Goal: Find specific page/section: Find specific page/section

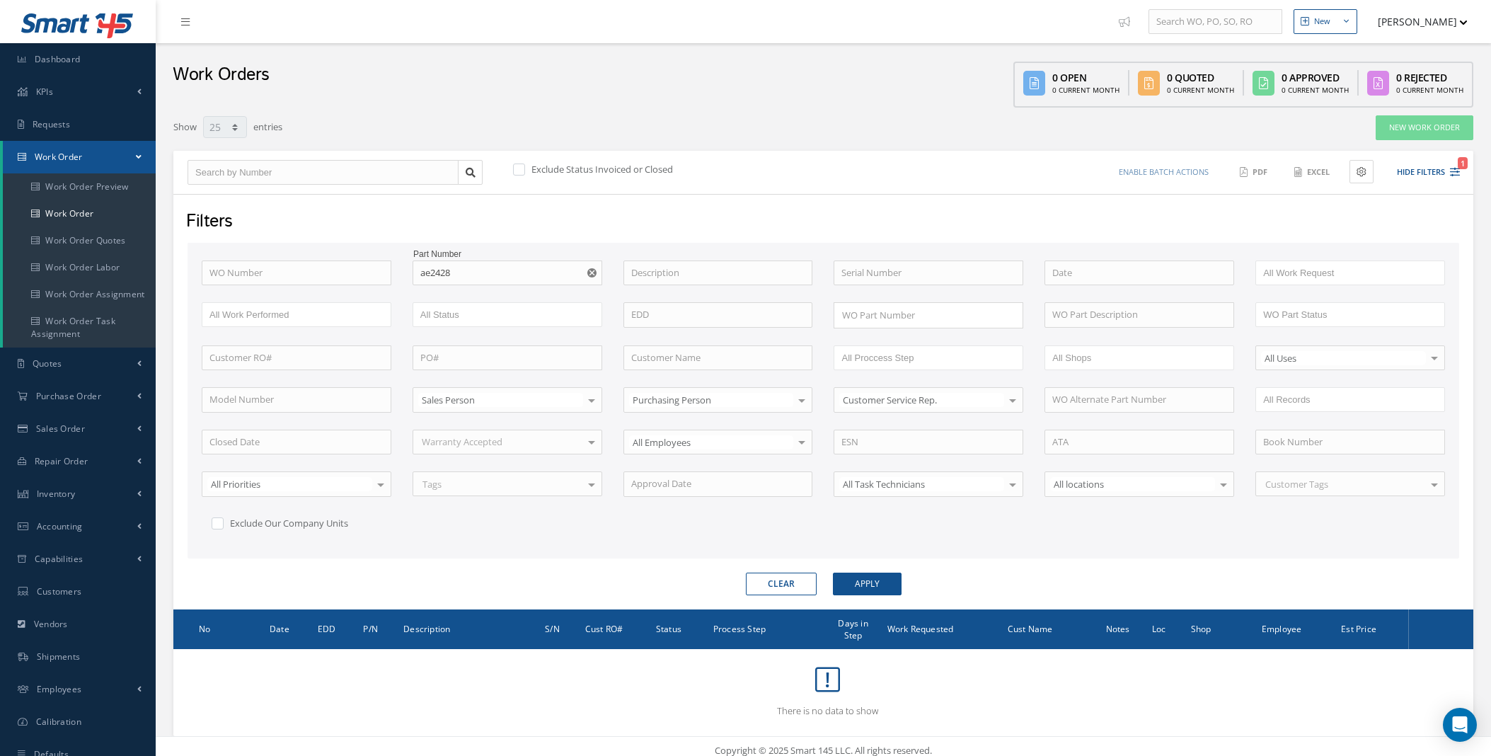
select select "25"
drag, startPoint x: 0, startPoint y: 0, endPoint x: 191, endPoint y: 99, distance: 215.2
click at [62, 50] on link "Dashboard" at bounding box center [78, 59] width 156 height 33
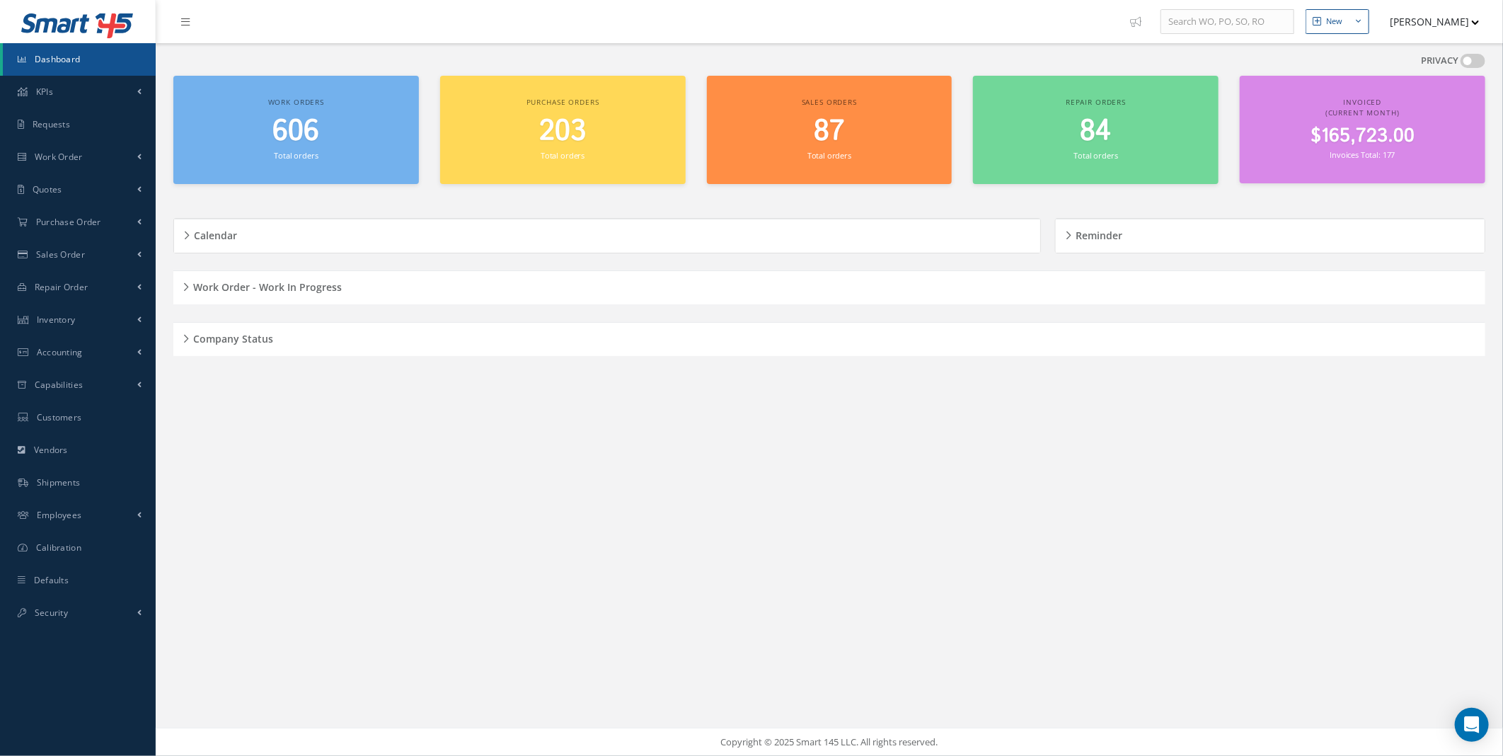
click at [204, 289] on h5 "Work Order - Work In Progress" at bounding box center [265, 285] width 153 height 17
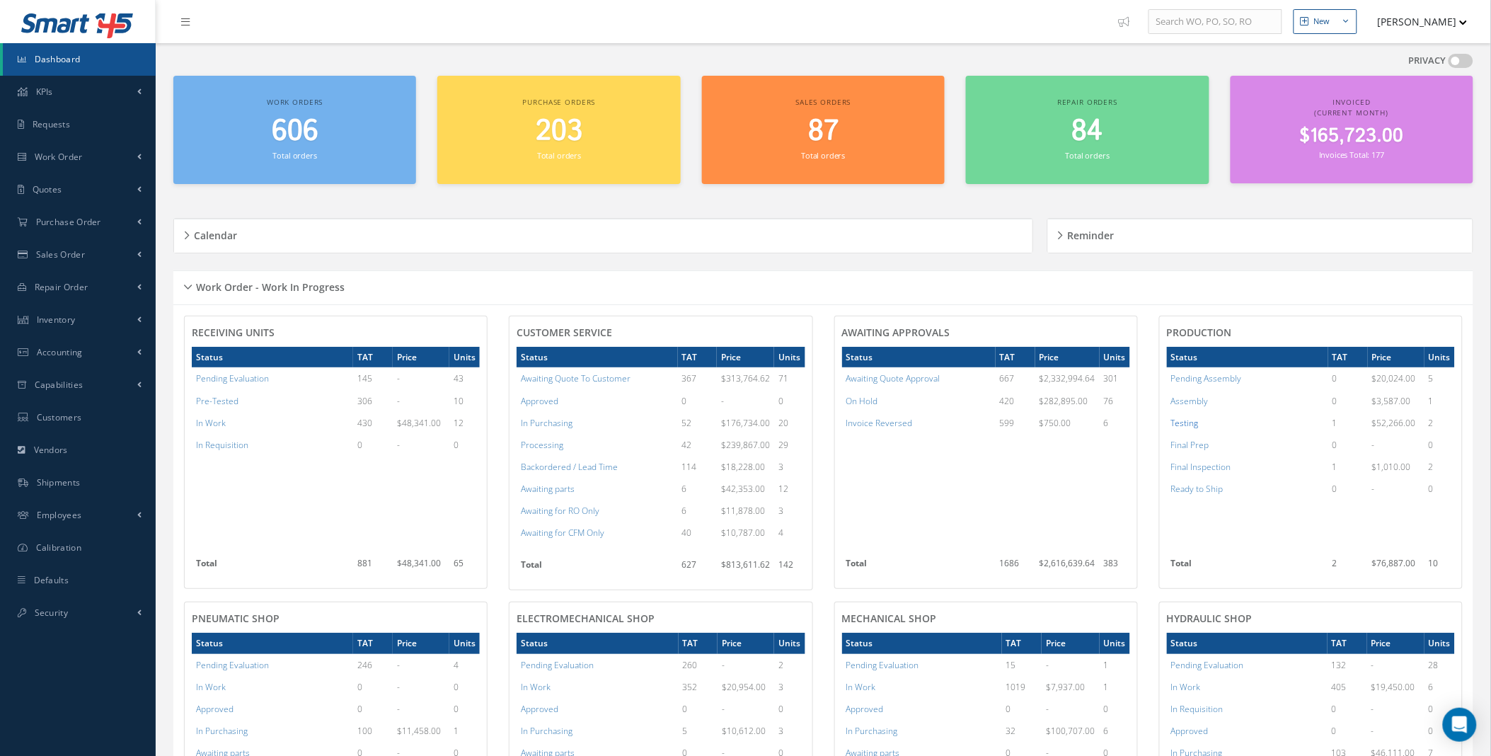
click at [1189, 420] on a=11&excludeInternalCustomer=true&excludeInvoicedOrClosed=true&&filtersHidded"] "Testing" at bounding box center [1185, 423] width 28 height 12
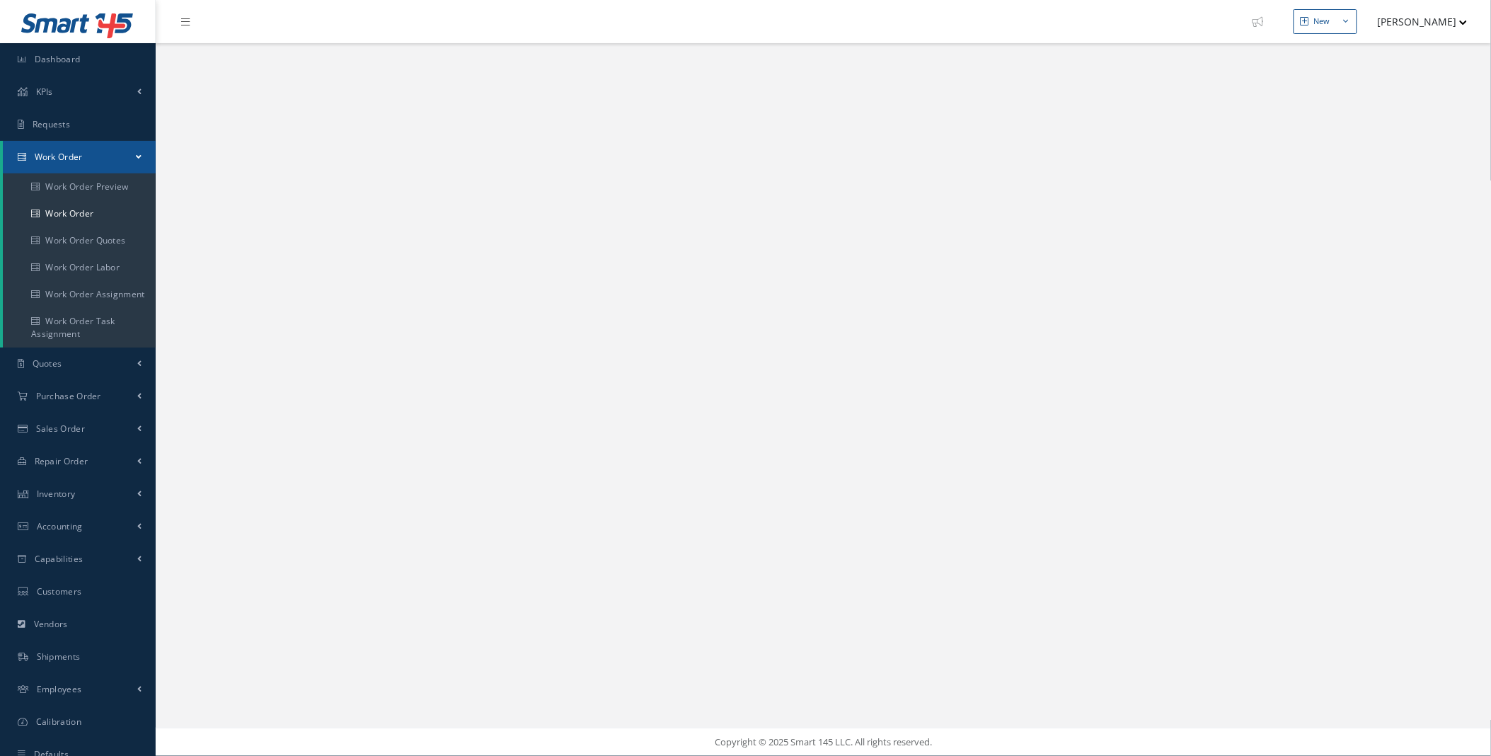
select select "25"
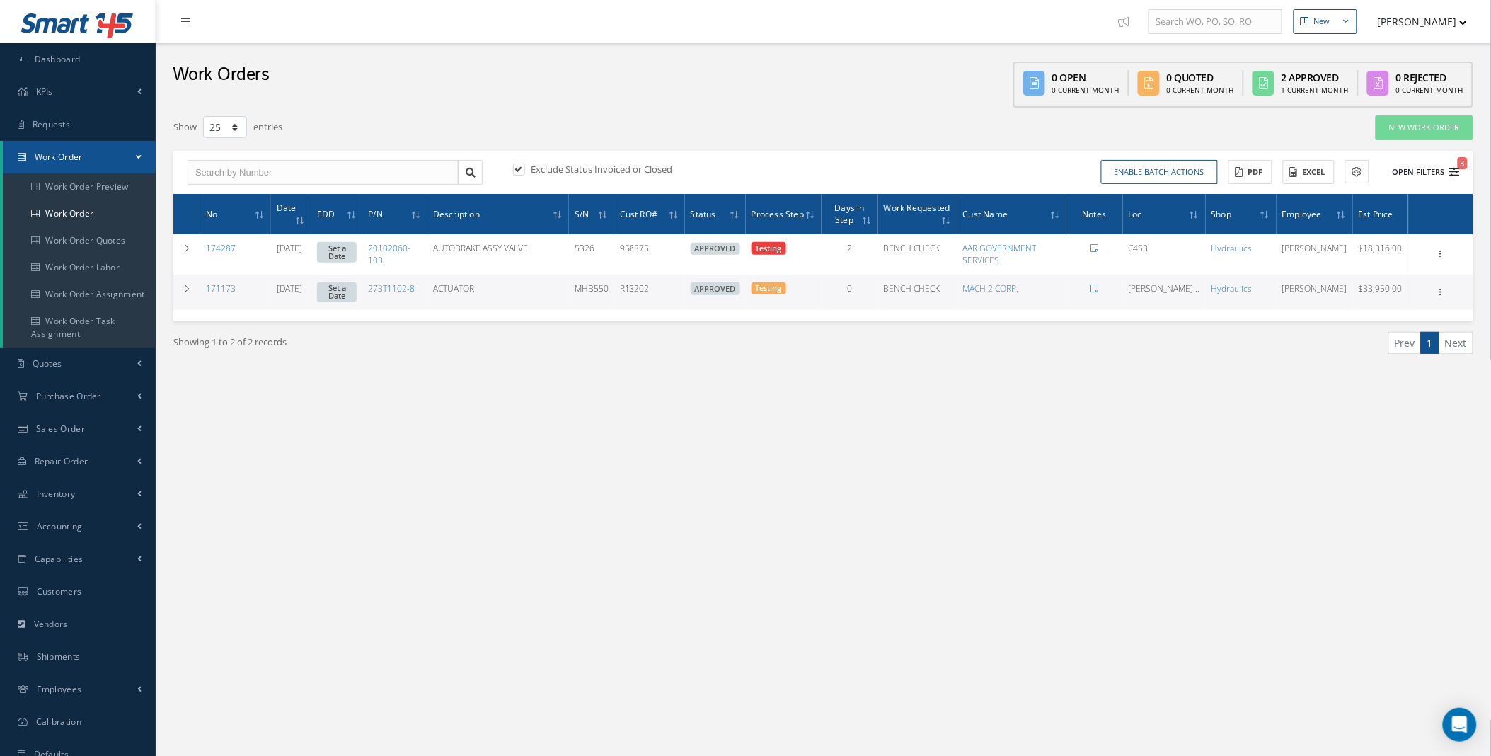
click at [1447, 170] on button "Open Filters 3" at bounding box center [1420, 172] width 80 height 23
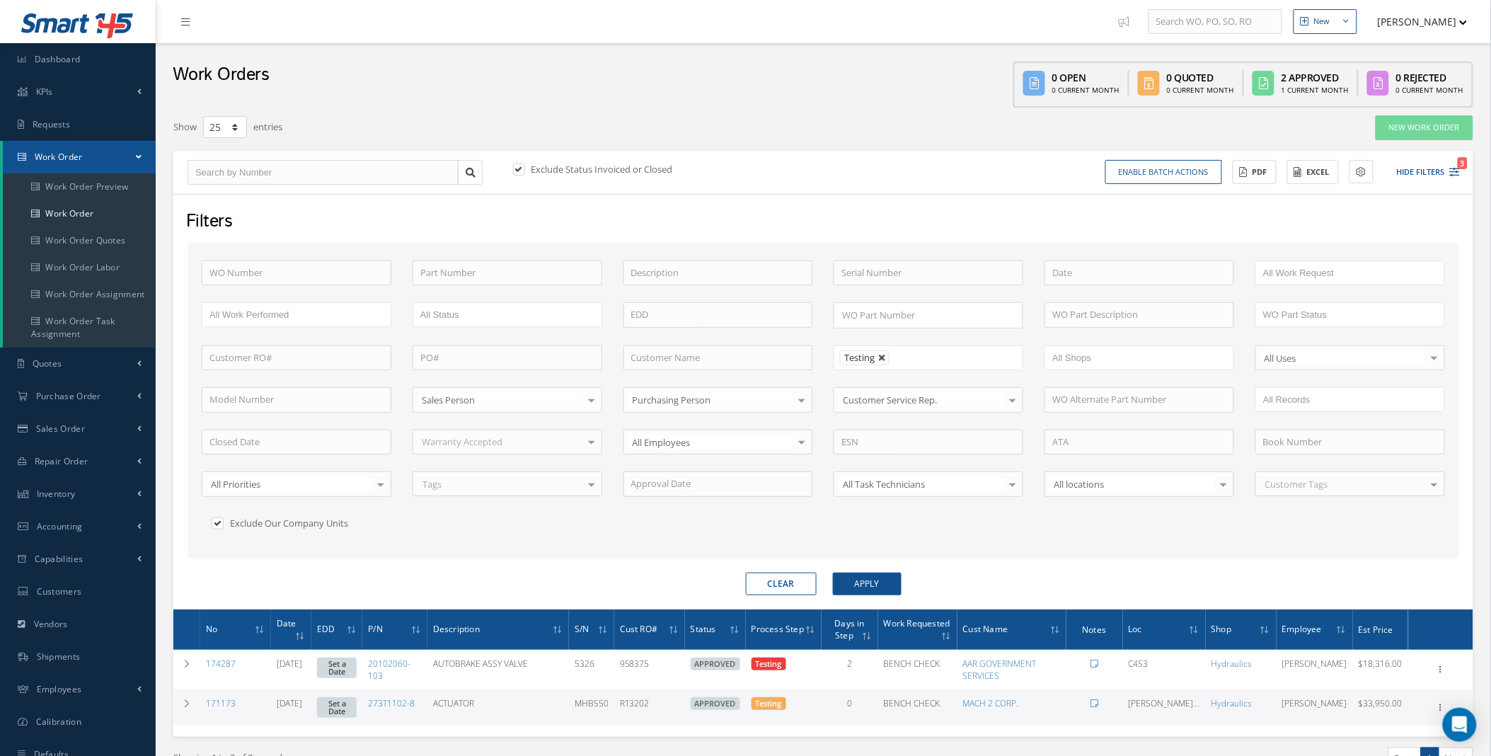
click at [882, 357] on link at bounding box center [882, 358] width 8 height 8
type input "All Proccess Step"
click at [545, 274] on input "text" at bounding box center [507, 272] width 190 height 25
click at [498, 301] on div "293W5602-2" at bounding box center [507, 298] width 174 height 14
click at [878, 591] on button "Apply" at bounding box center [867, 583] width 69 height 23
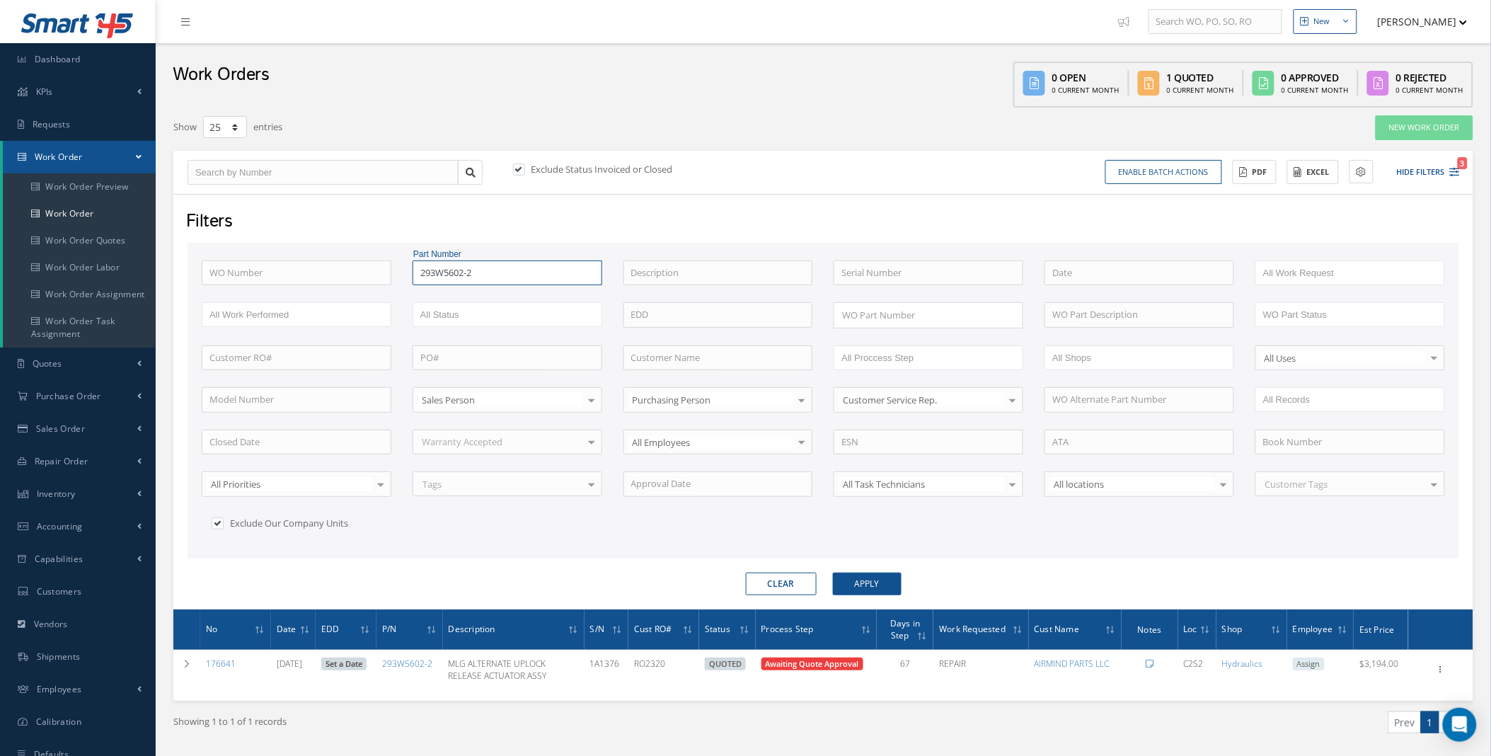
drag, startPoint x: 485, startPoint y: 271, endPoint x: 432, endPoint y: 278, distance: 52.8
click at [432, 278] on input "293W5602-2" at bounding box center [507, 272] width 190 height 25
type input "295w"
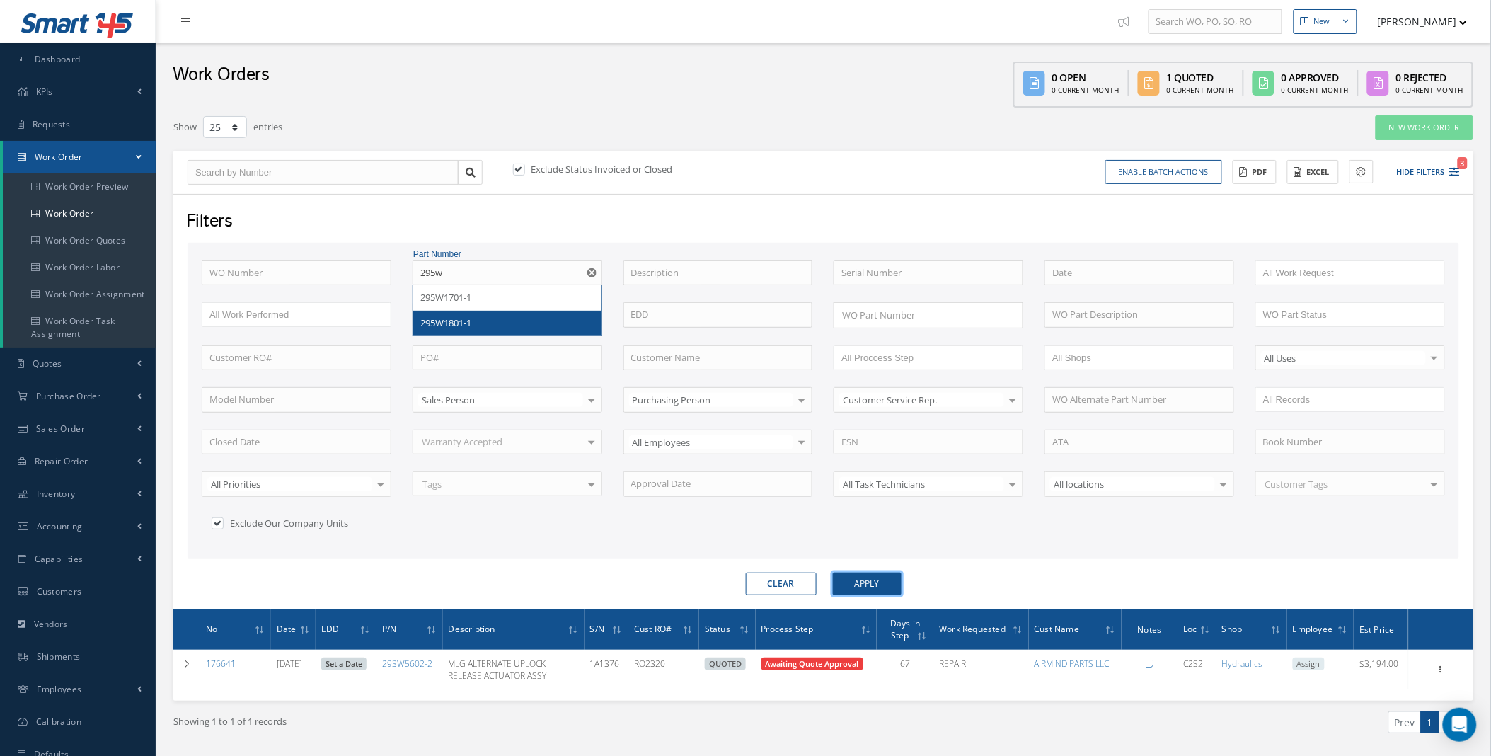
click at [872, 583] on button "Apply" at bounding box center [867, 583] width 69 height 23
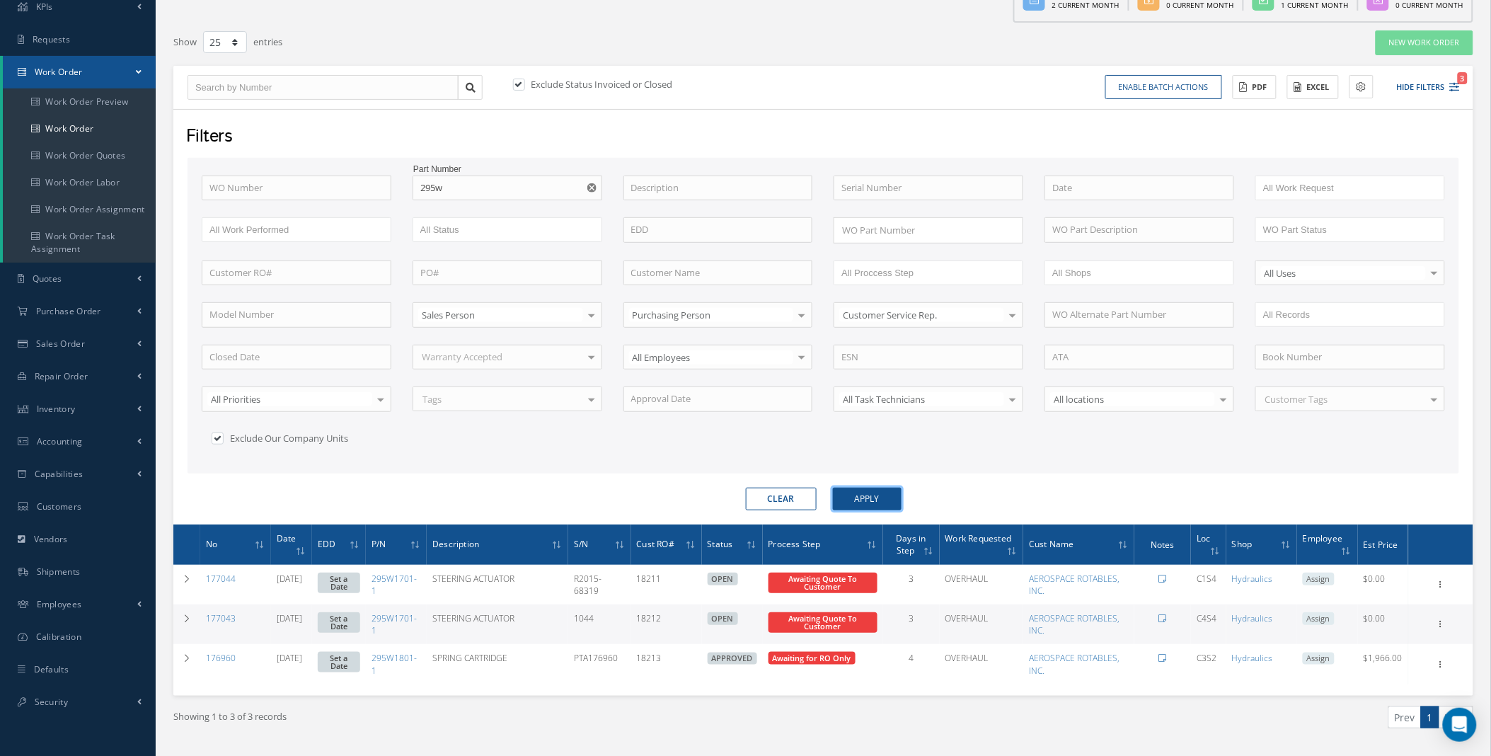
scroll to position [121, 0]
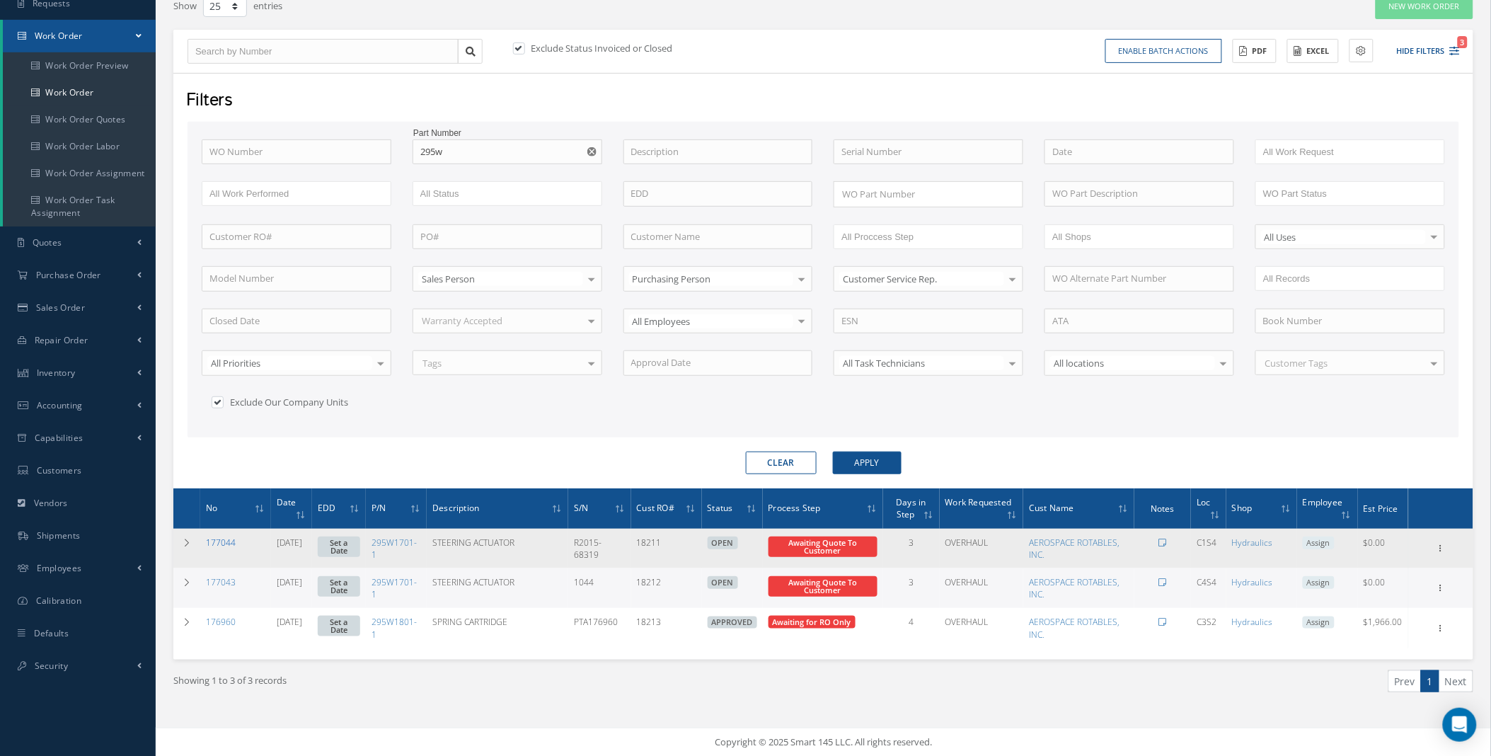
click at [212, 543] on link "177044" at bounding box center [221, 542] width 30 height 12
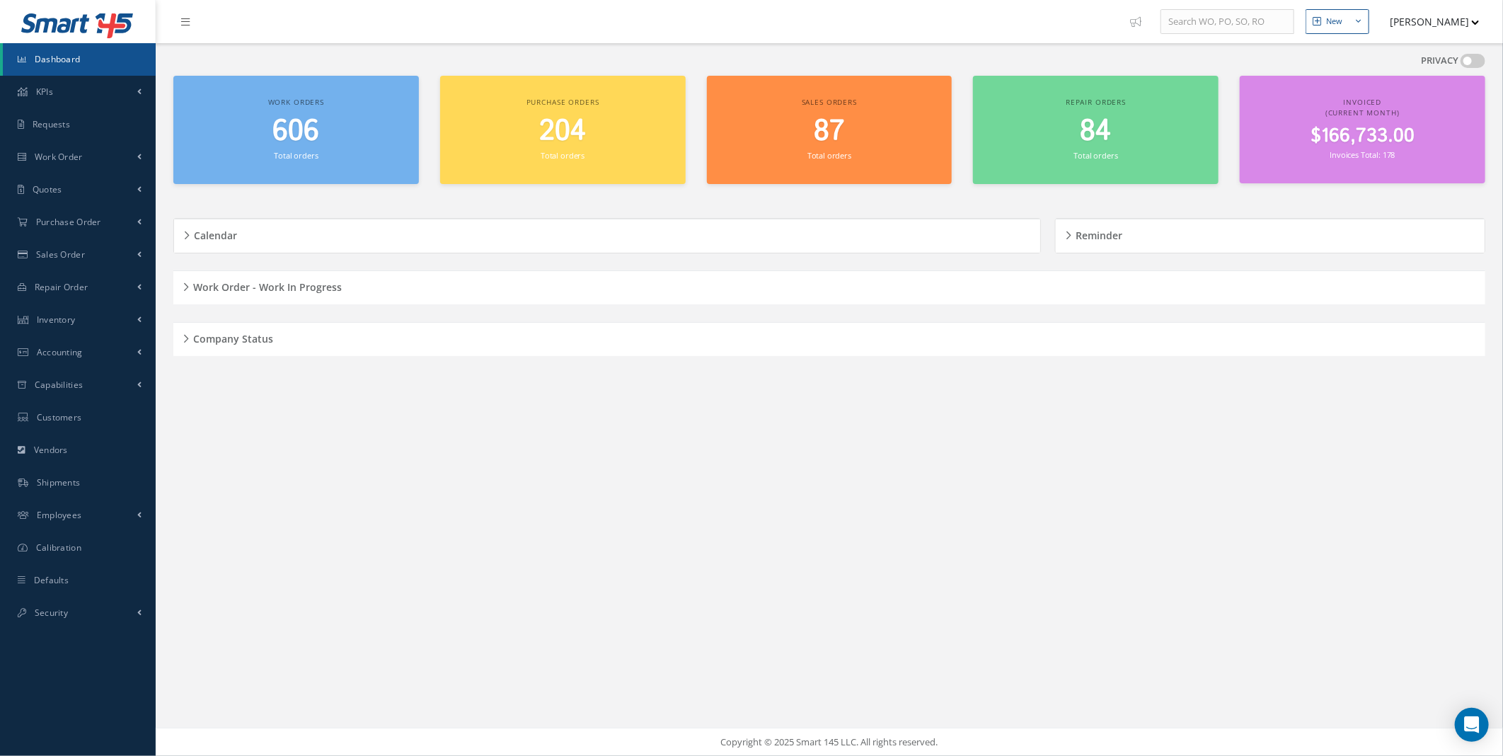
click at [179, 291] on div "Work Order - Work In Progress" at bounding box center [829, 288] width 1312 height 22
